Goal: Task Accomplishment & Management: Use online tool/utility

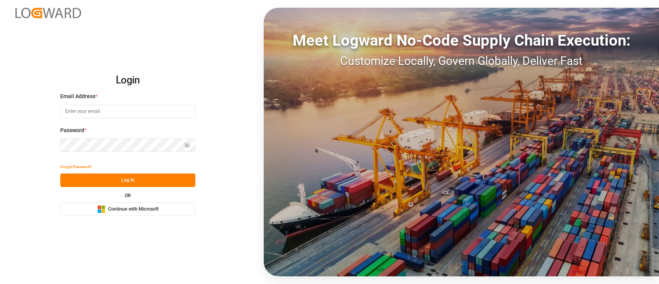
click at [160, 205] on button "Microsoft Logo Continue with Microsoft" at bounding box center [127, 209] width 135 height 14
